Goal: Browse casually

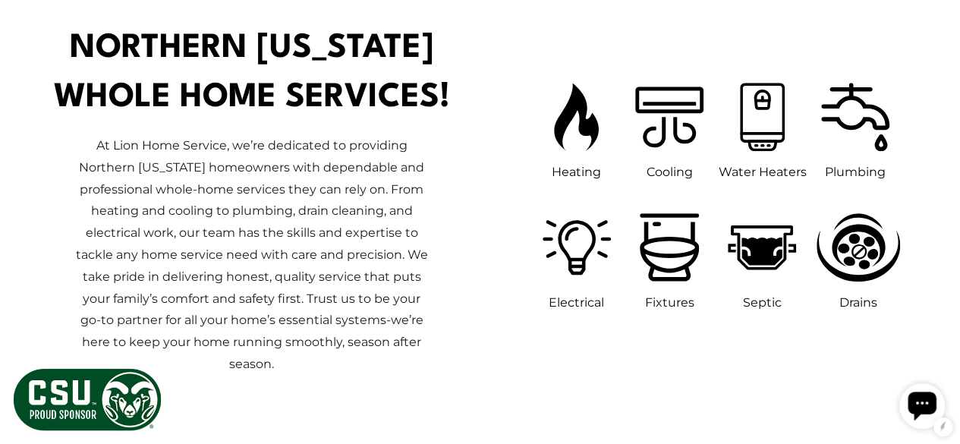
scroll to position [750, 0]
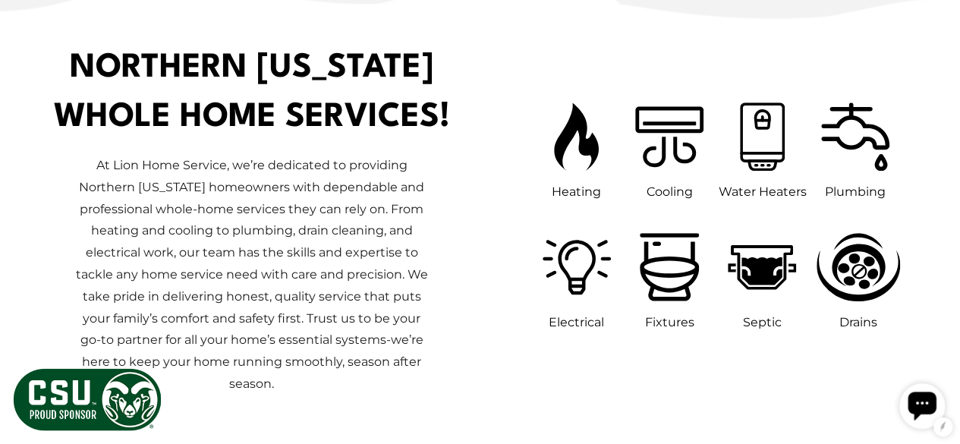
click at [311, 205] on p "At Lion Home Service, we’re dedicated to providing Northern [US_STATE] homeowne…" at bounding box center [252, 275] width 356 height 241
click at [446, 273] on div "At Lion Home Service, we’re dedicated to providing Northern [US_STATE] homeowne…" at bounding box center [252, 281] width 457 height 277
drag, startPoint x: 590, startPoint y: 133, endPoint x: 484, endPoint y: 326, distance: 220.5
click at [484, 326] on div "Heating Cooling Water Heaters Plumbing Electrical" at bounding box center [709, 232] width 457 height 298
click at [531, 230] on li "Electrical" at bounding box center [577, 279] width 93 height 108
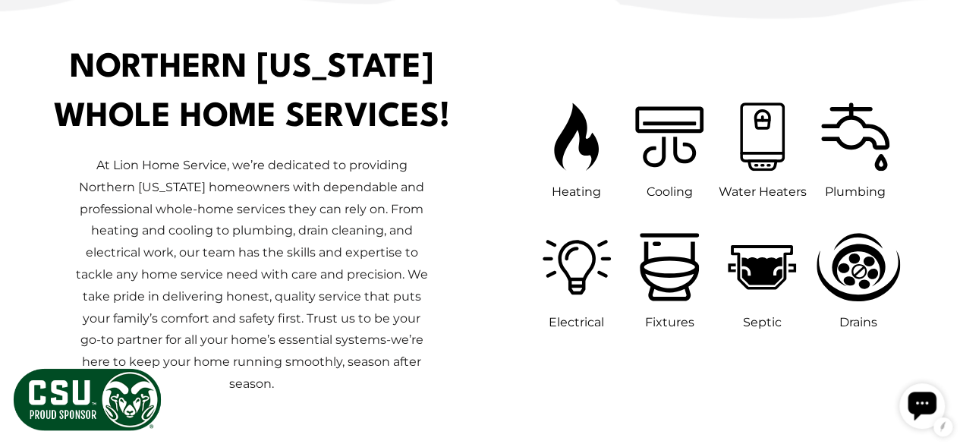
click at [264, 148] on div "At Lion Home Service, we’re dedicated to providing Northern [US_STATE] homeowne…" at bounding box center [251, 281] width 380 height 277
click at [459, 200] on div "At Lion Home Service, we’re dedicated to providing Northern [US_STATE] homeowne…" at bounding box center [252, 281] width 457 height 277
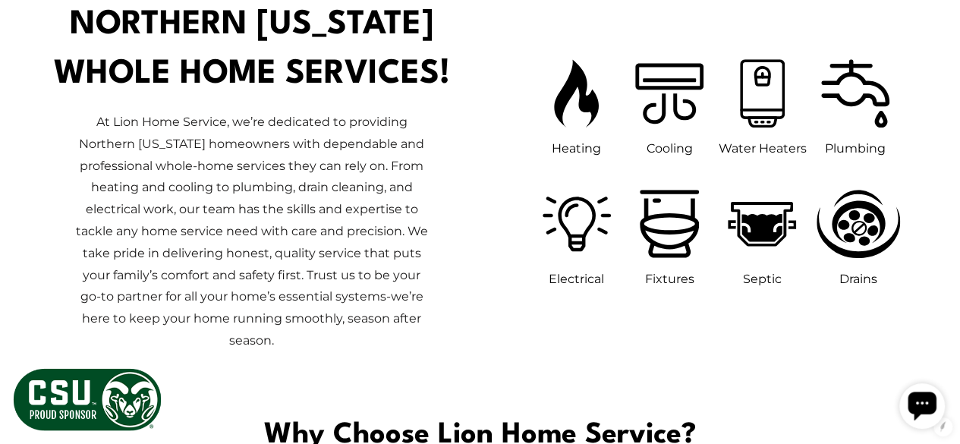
scroll to position [794, 0]
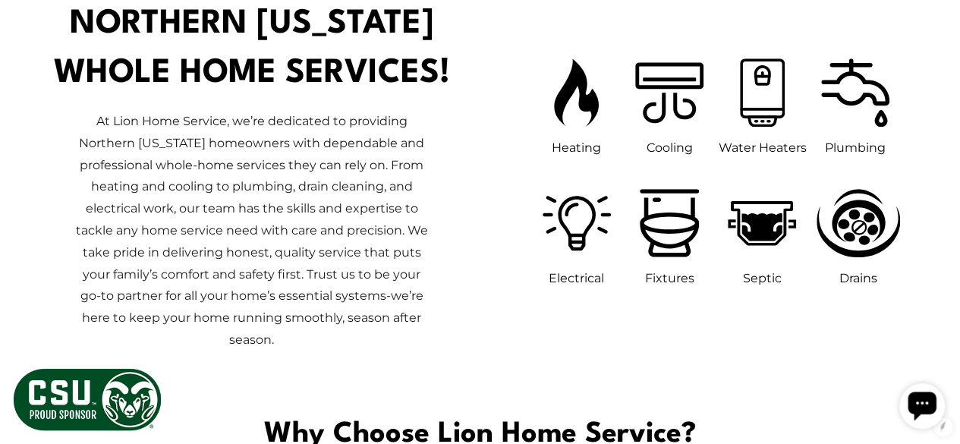
click at [489, 176] on div "Heating Cooling Water Heaters Plumbing Electrical" at bounding box center [709, 188] width 457 height 298
